Goal: Information Seeking & Learning: Learn about a topic

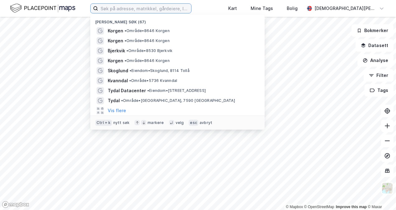
click at [169, 7] on input at bounding box center [144, 8] width 93 height 9
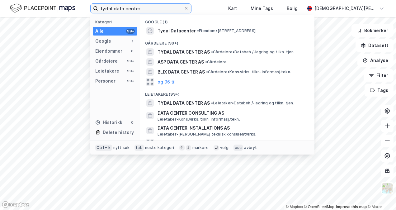
type input "tydal data center"
click at [188, 31] on span "Tydal Datacenter" at bounding box center [176, 30] width 38 height 7
